Goal: Transaction & Acquisition: Purchase product/service

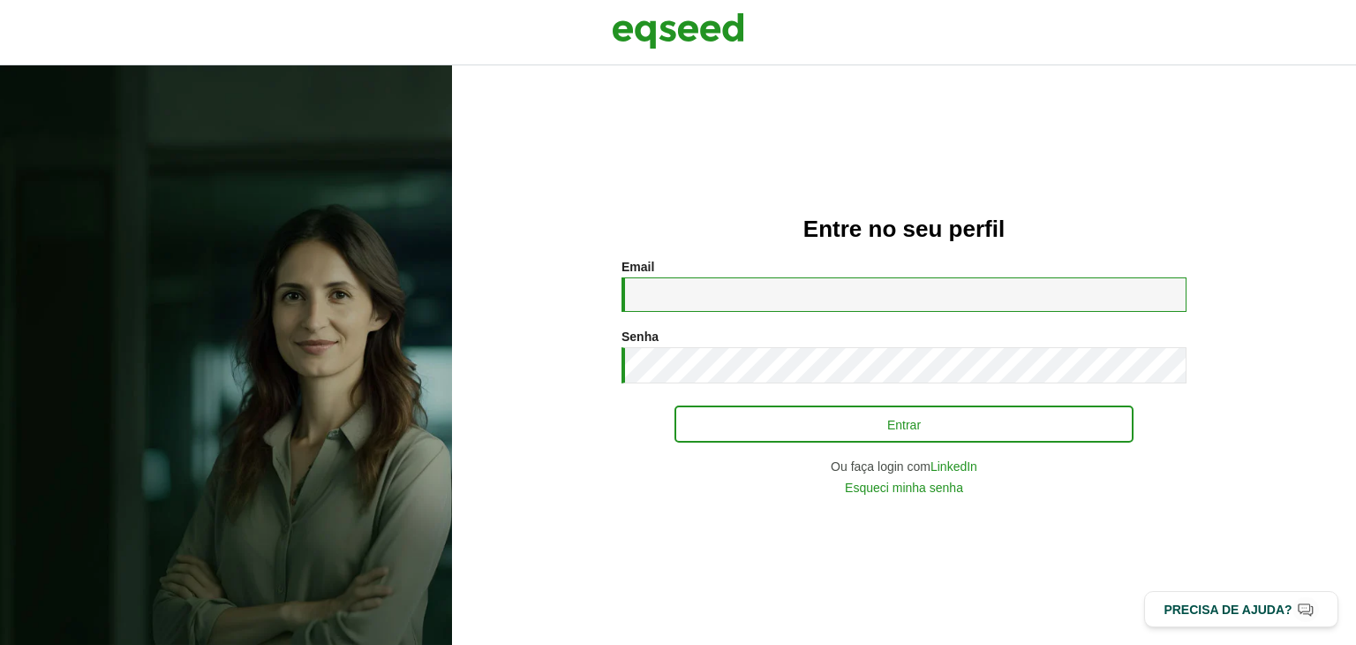
type input "**********"
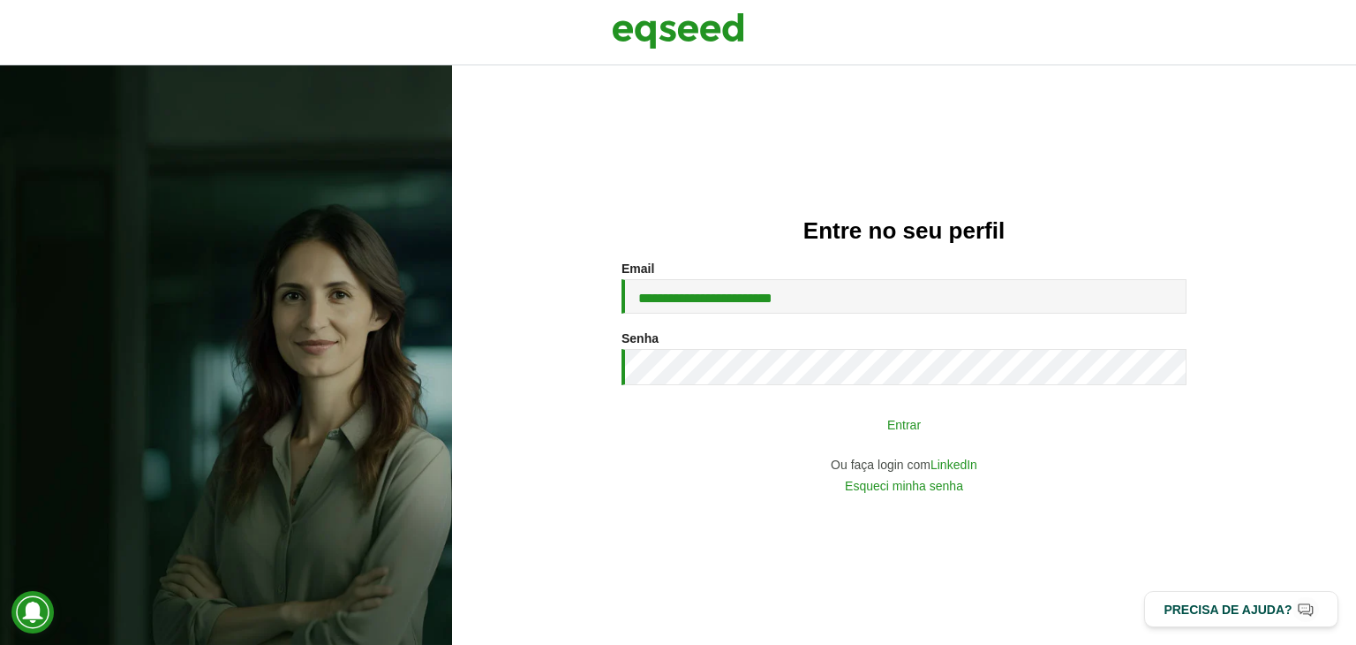
click at [767, 426] on button "Entrar" at bounding box center [904, 424] width 459 height 34
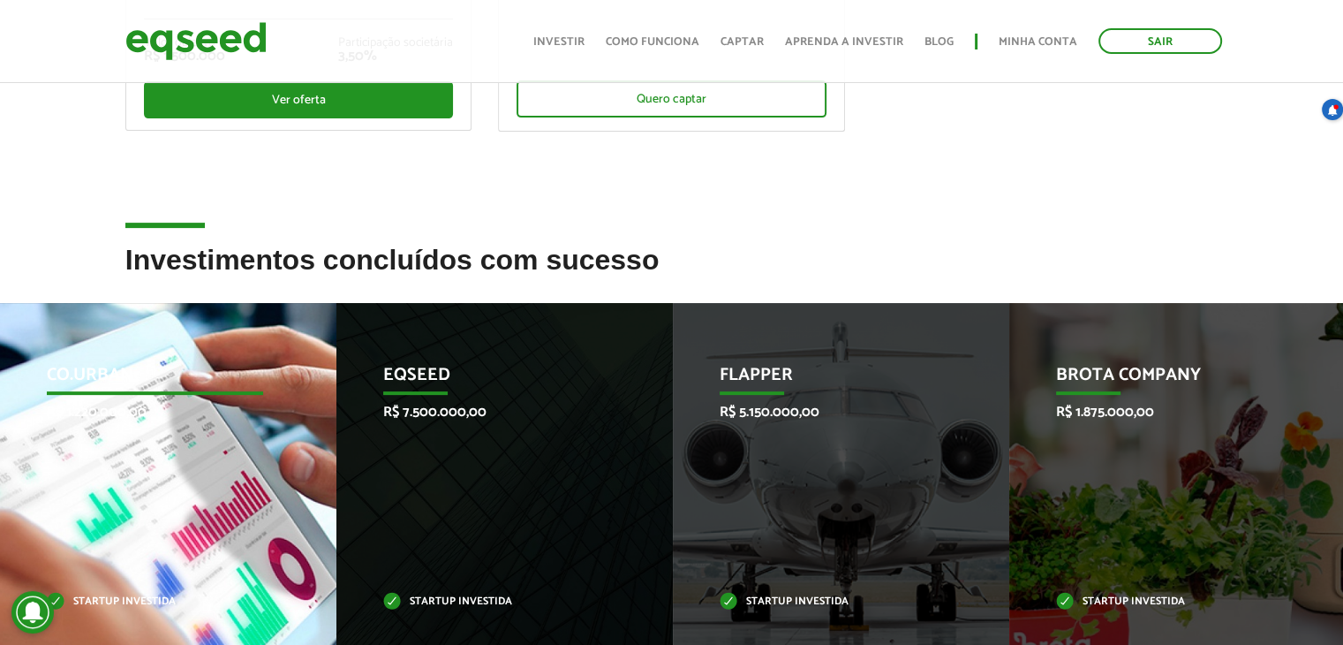
scroll to position [706, 0]
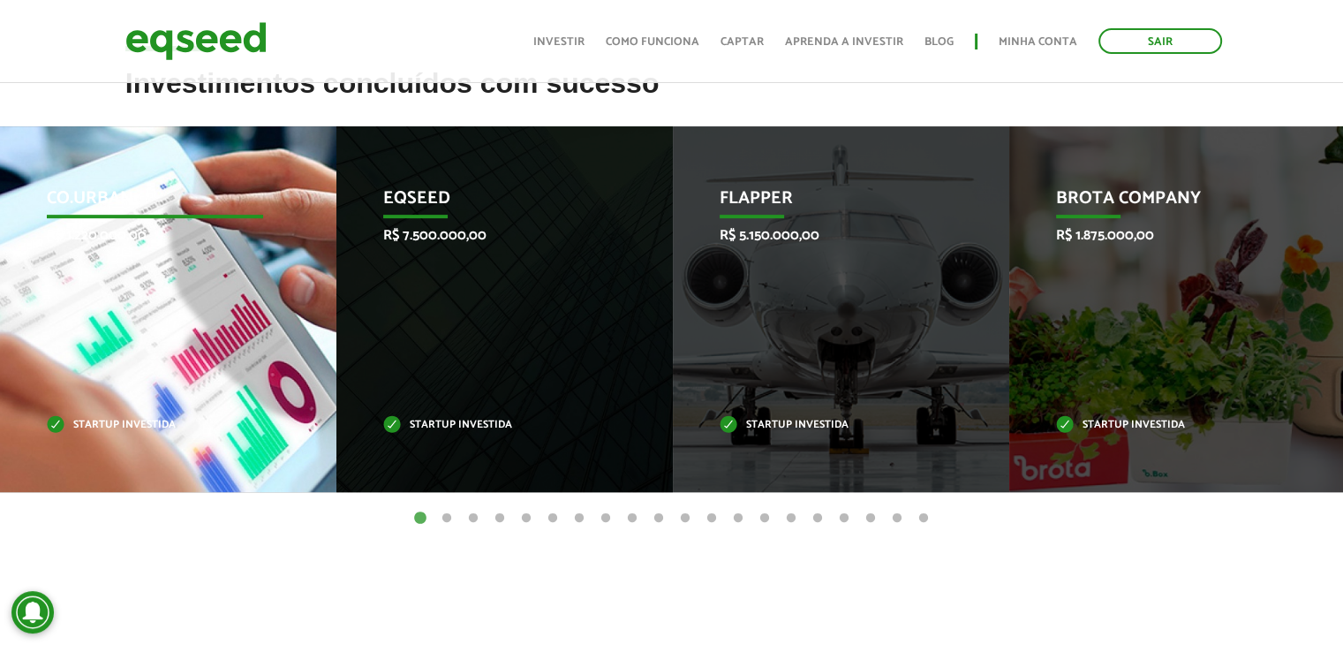
click at [147, 365] on div "Co.Urban R$ 1.220.000,00 Startup investida" at bounding box center [155, 309] width 310 height 366
click at [180, 326] on div "Co.Urban R$ 1.220.000,00 Startup investida" at bounding box center [155, 309] width 310 height 366
click at [132, 188] on p "Co.Urban" at bounding box center [155, 203] width 217 height 30
click at [138, 420] on p "Startup investida" at bounding box center [155, 425] width 217 height 10
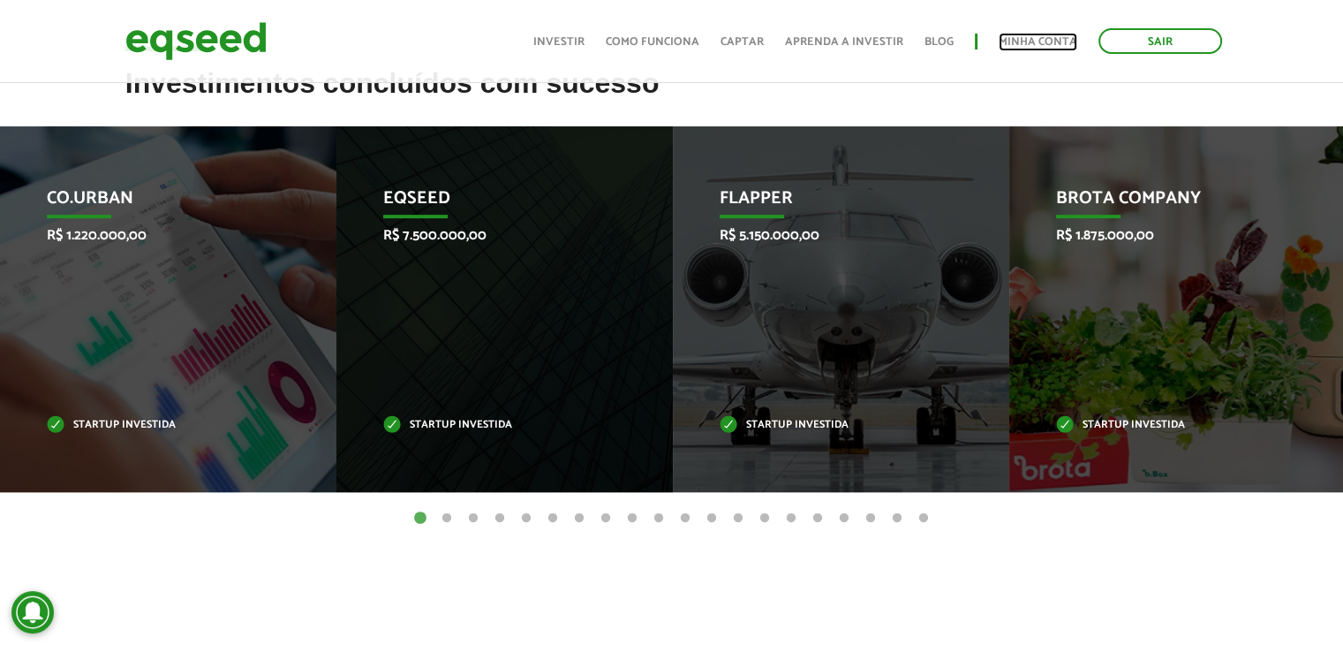
click at [1037, 39] on link "Minha conta" at bounding box center [1038, 41] width 79 height 11
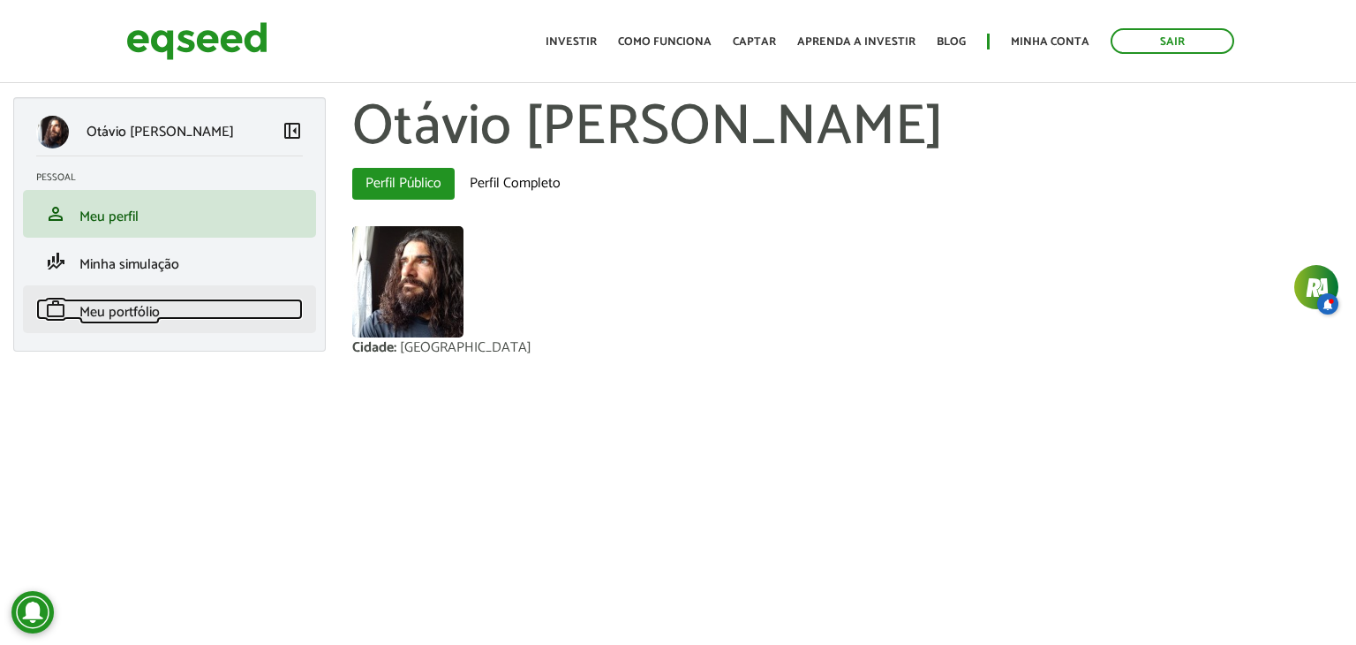
click at [117, 308] on span "Meu portfólio" at bounding box center [119, 312] width 80 height 24
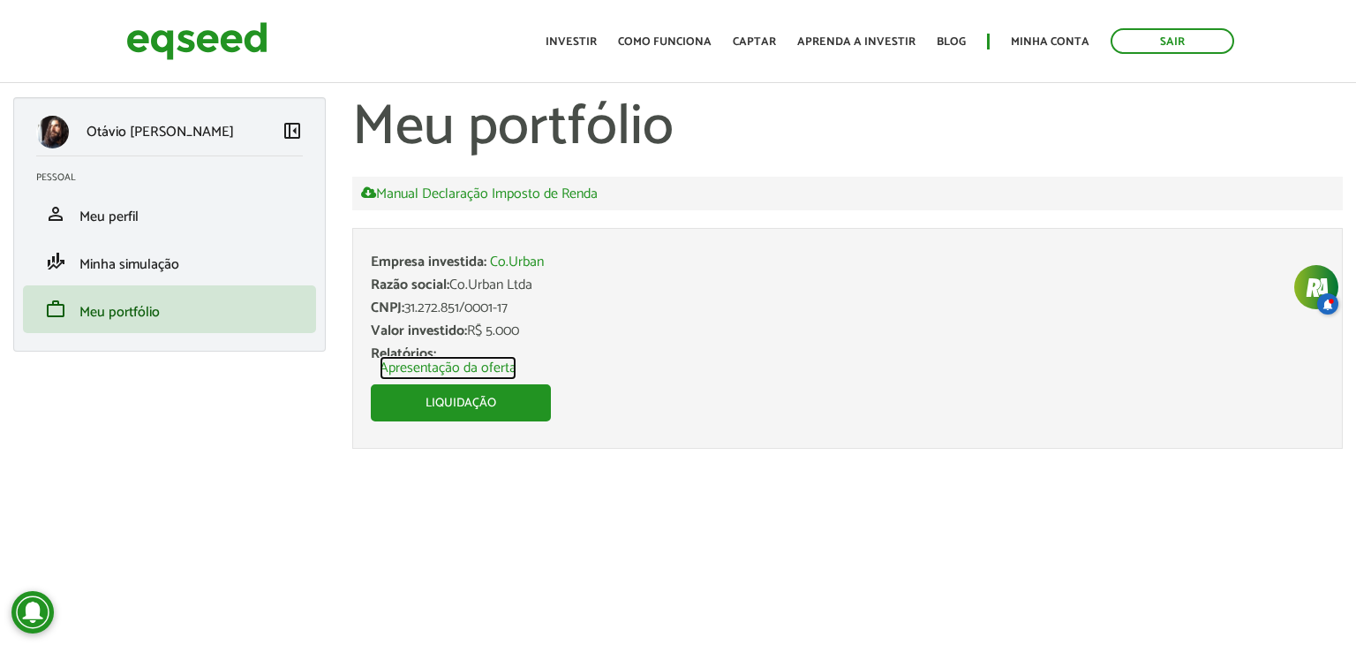
click at [466, 368] on link "Apresentação da oferta" at bounding box center [448, 368] width 137 height 14
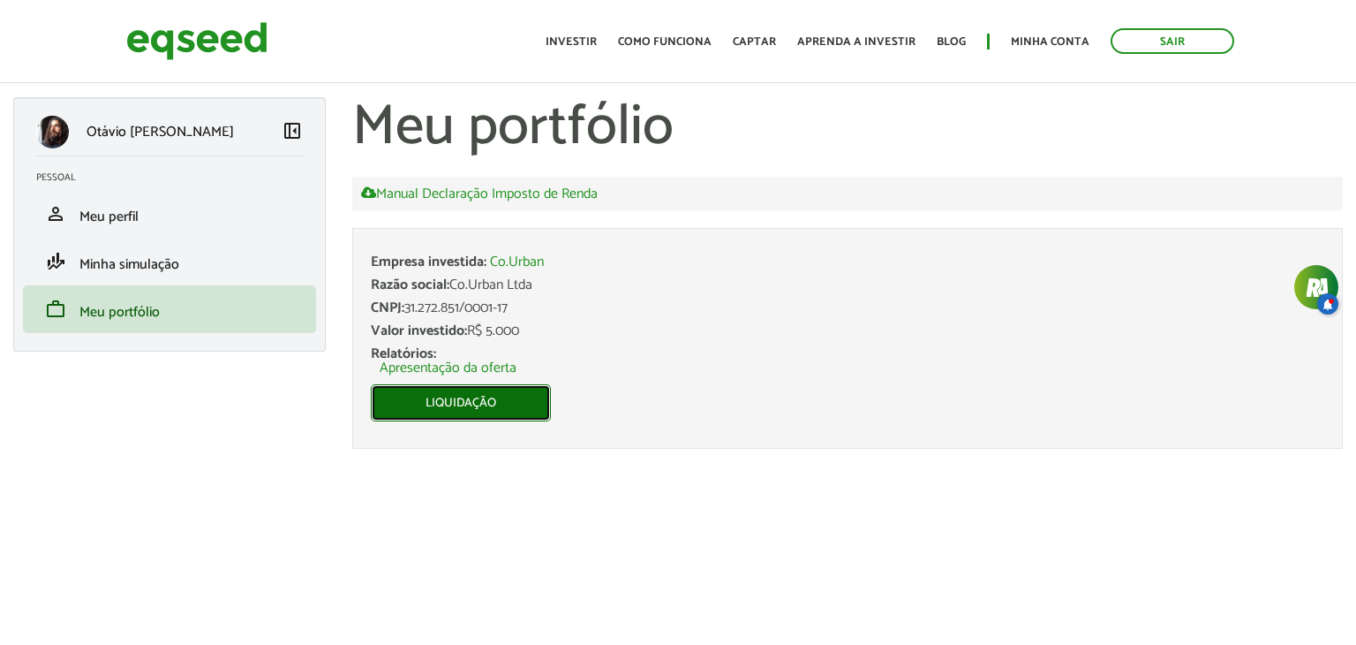
click at [466, 404] on link "Liquidação" at bounding box center [461, 402] width 180 height 37
